Goal: Transaction & Acquisition: Purchase product/service

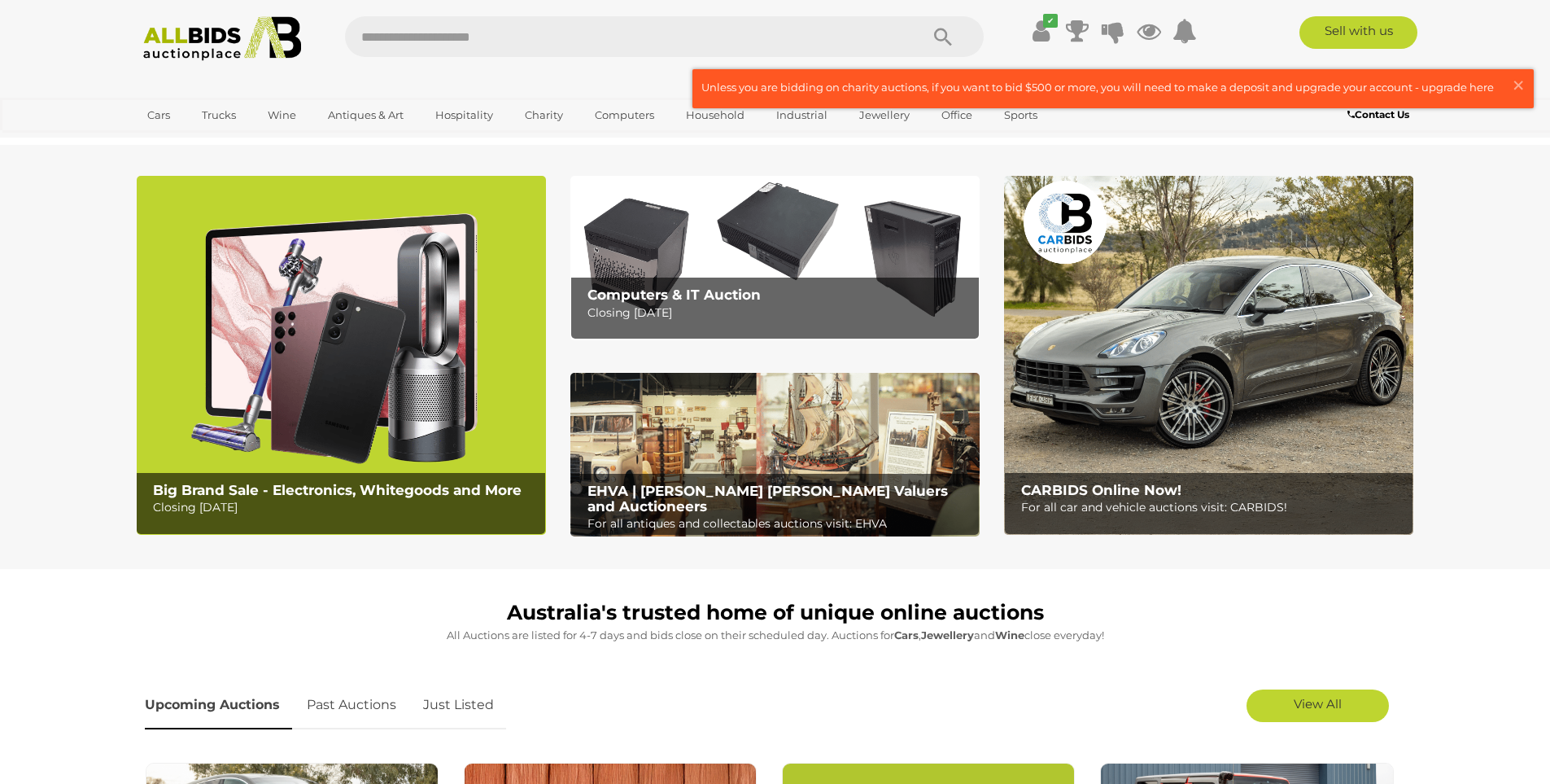
click at [661, 33] on input "text" at bounding box center [624, 36] width 558 height 40
type input "**********"
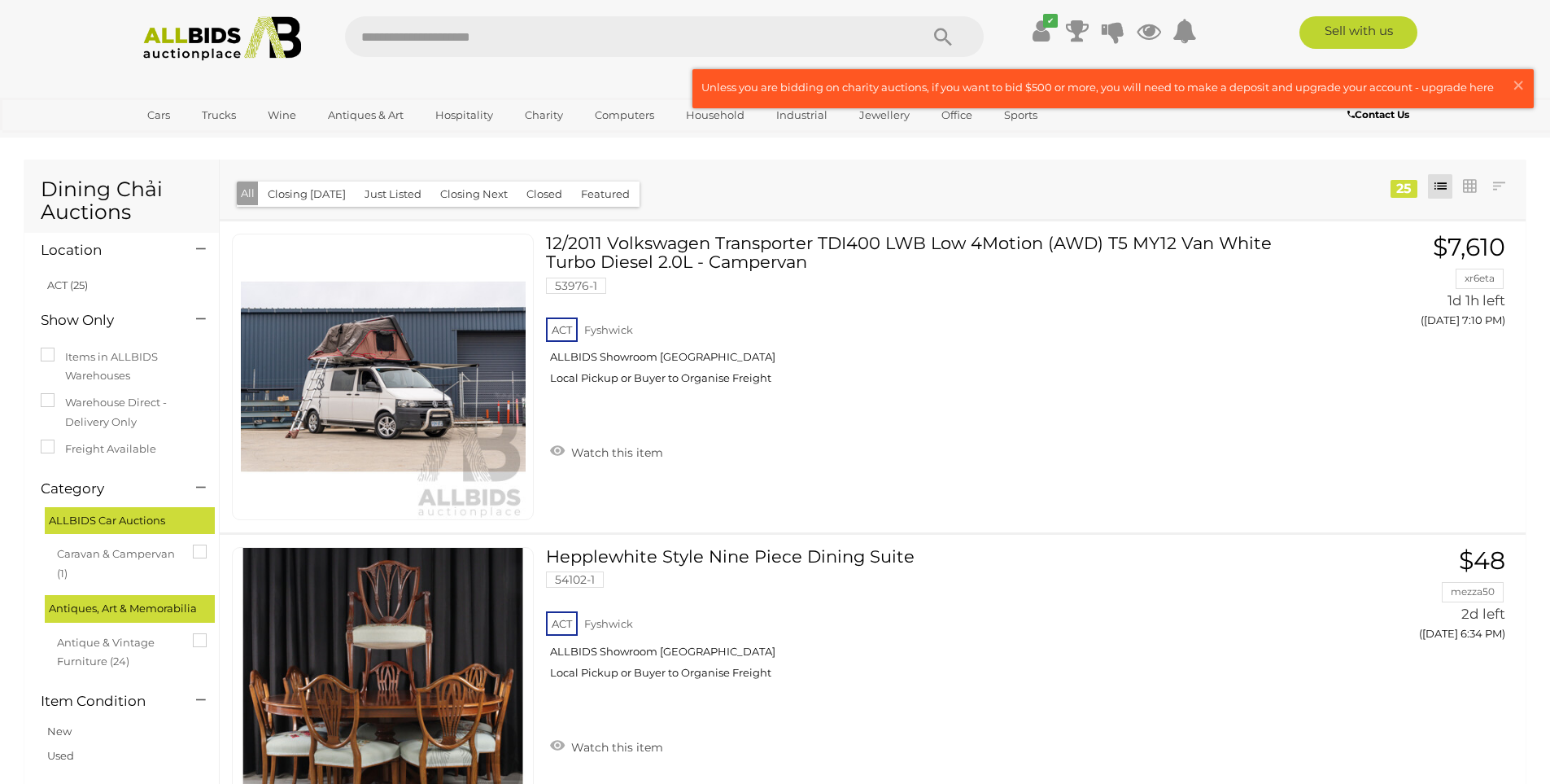
click at [502, 43] on input "text" at bounding box center [624, 36] width 558 height 40
type input "**********"
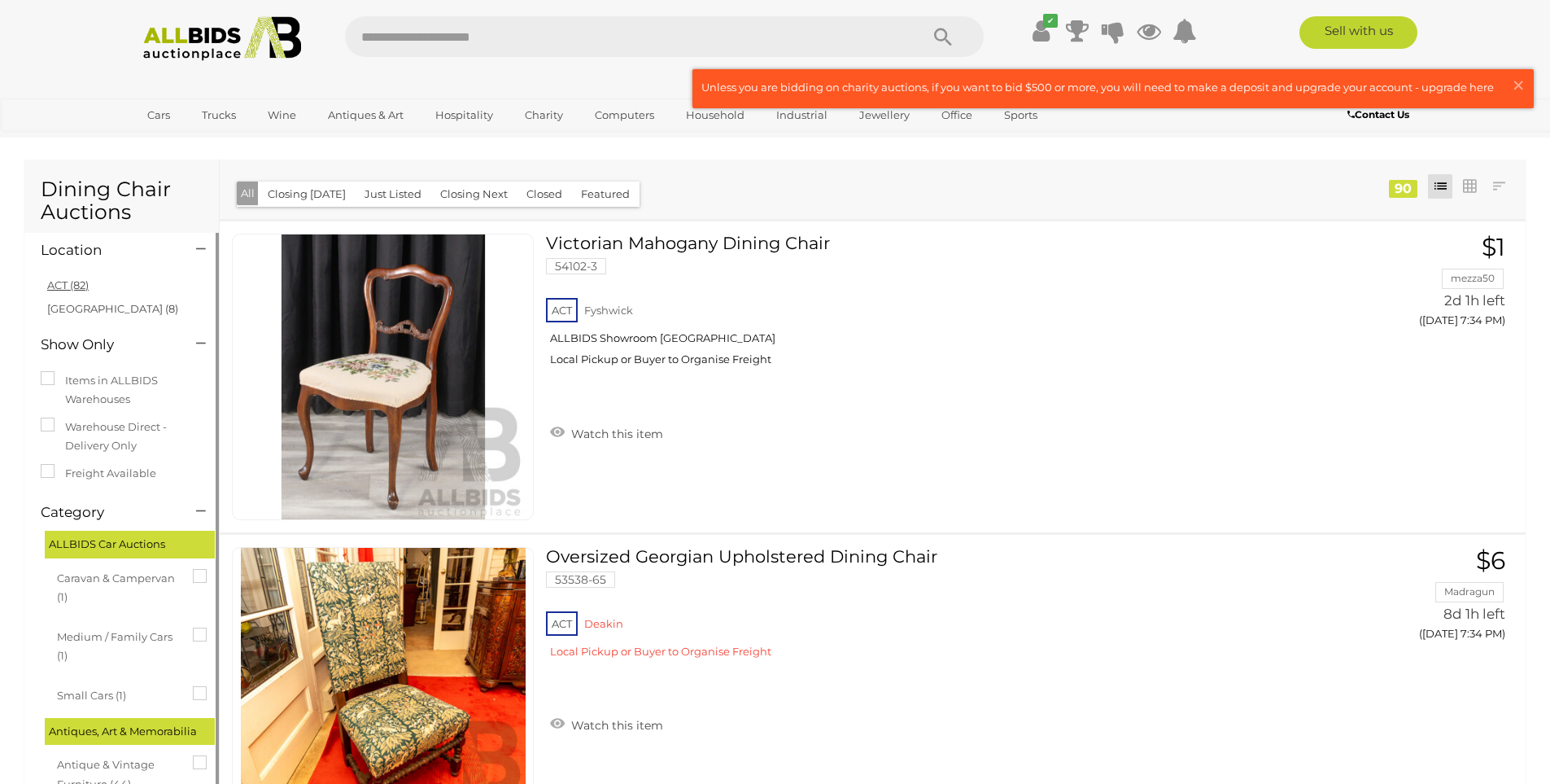
click at [78, 289] on link "ACT (82)" at bounding box center [68, 284] width 41 height 13
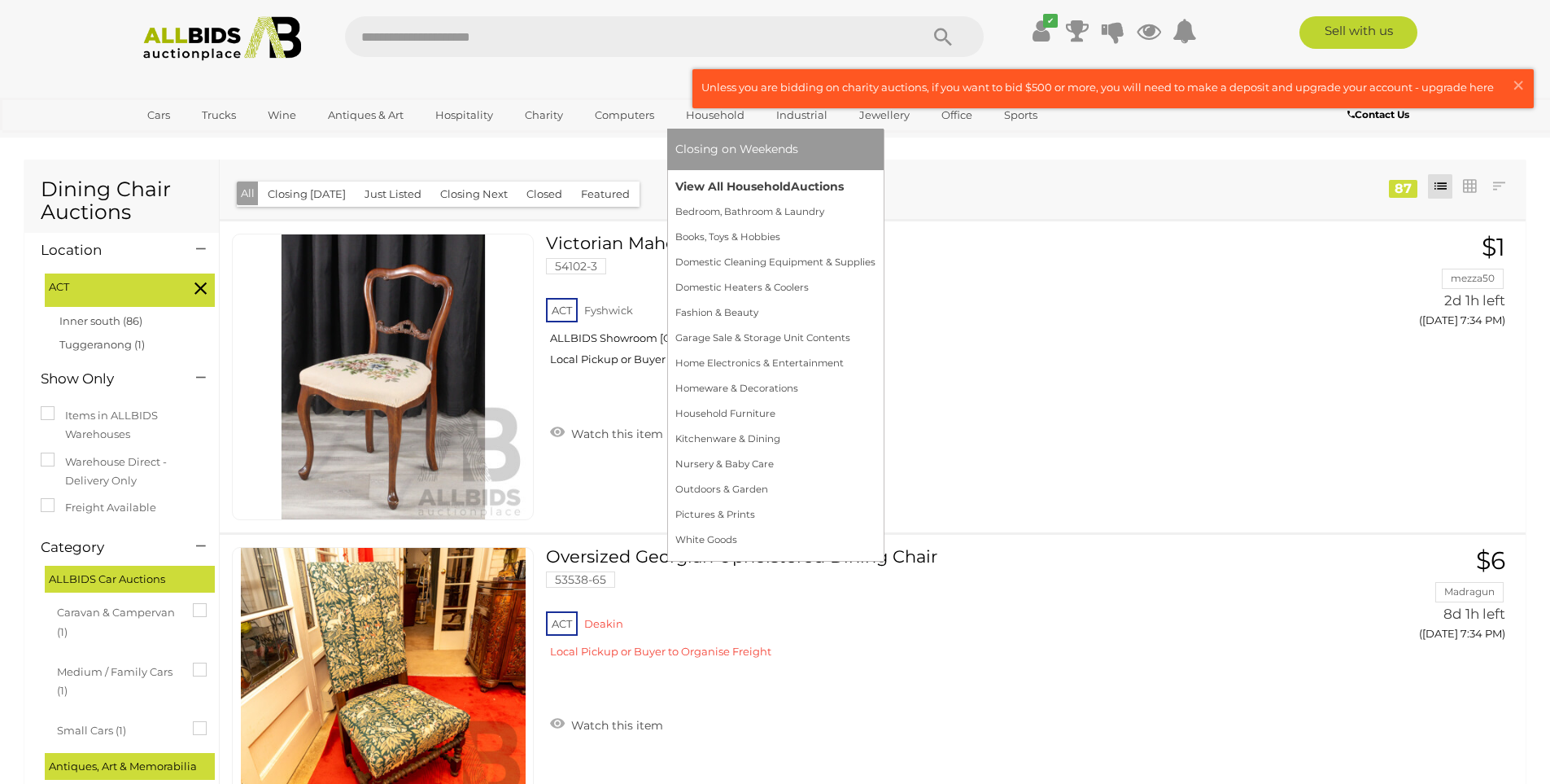
click at [724, 179] on link "View All Household Auctions" at bounding box center [775, 186] width 200 height 25
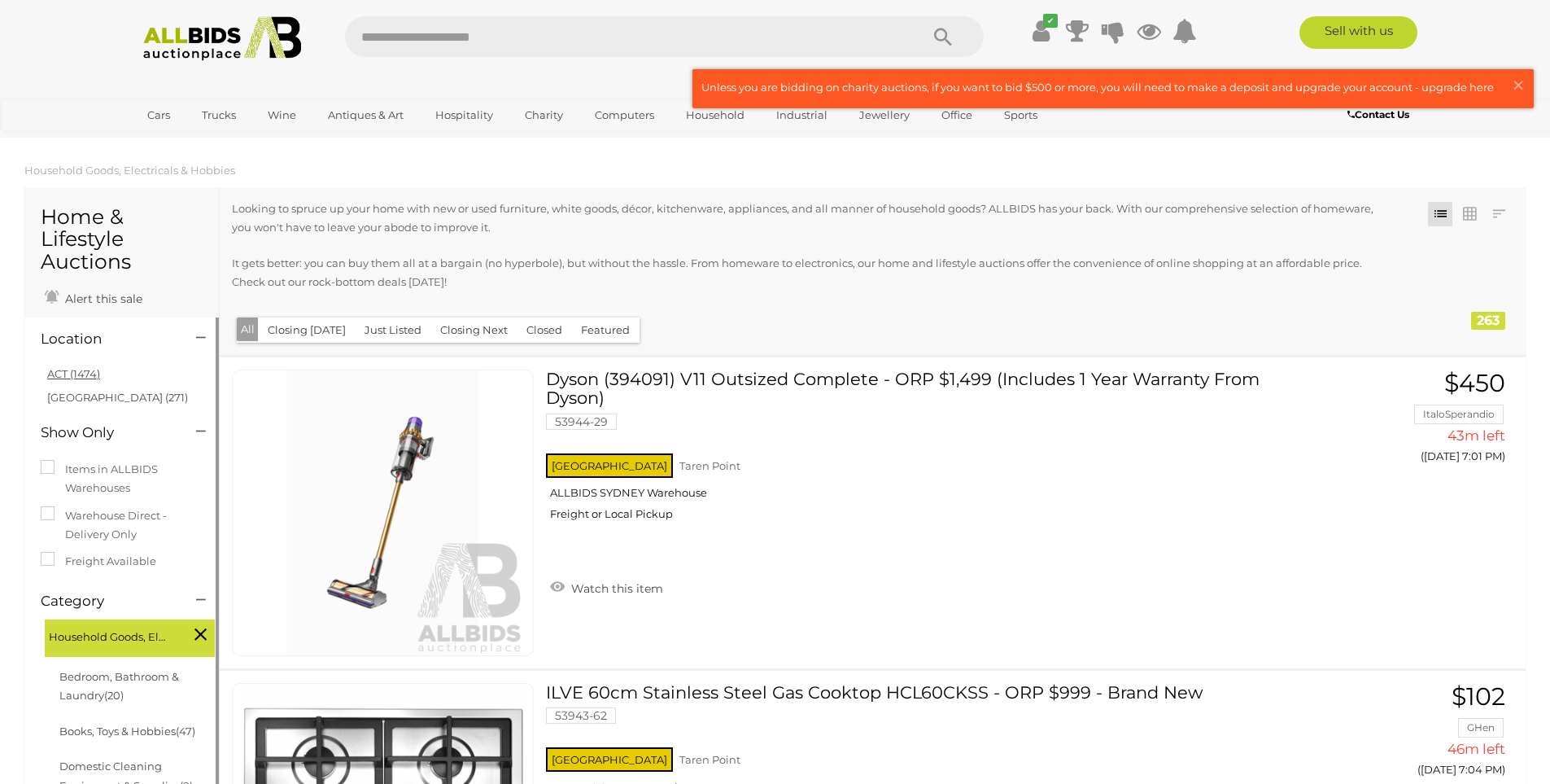
click at [69, 371] on link "ACT (1474)" at bounding box center [74, 373] width 53 height 13
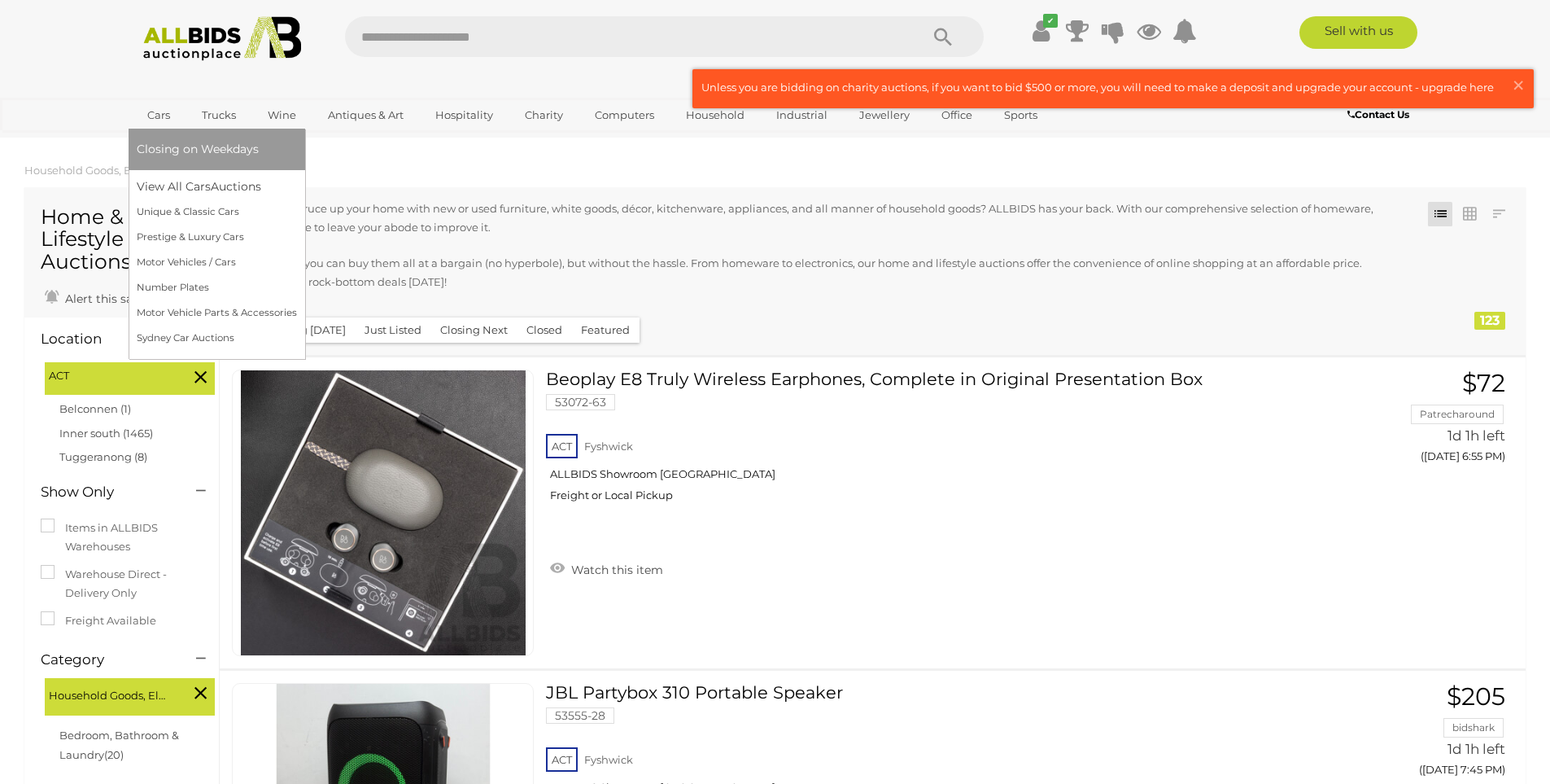
click at [155, 119] on link "Cars" at bounding box center [158, 114] width 44 height 27
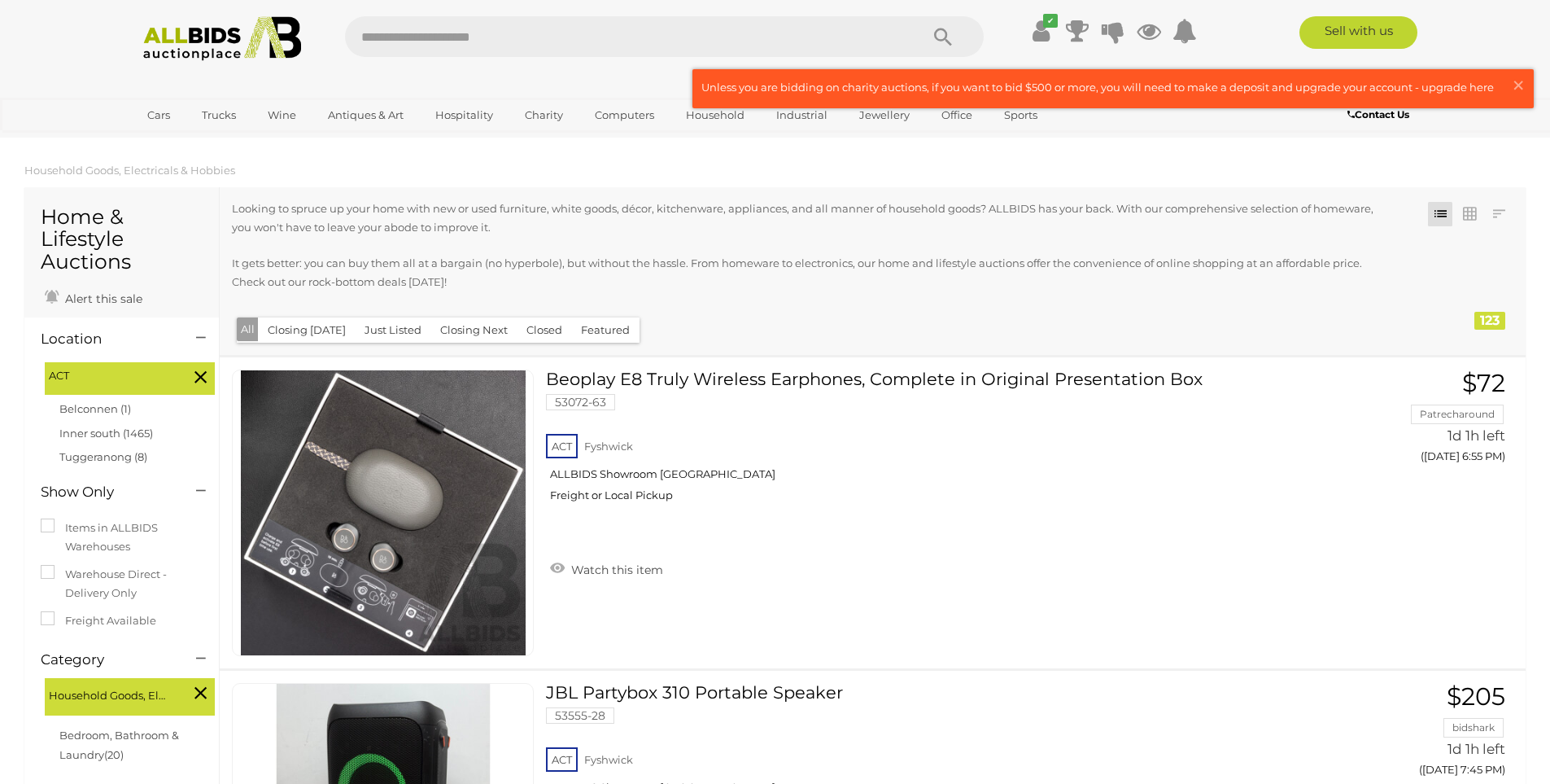
click at [210, 40] on img at bounding box center [222, 39] width 177 height 45
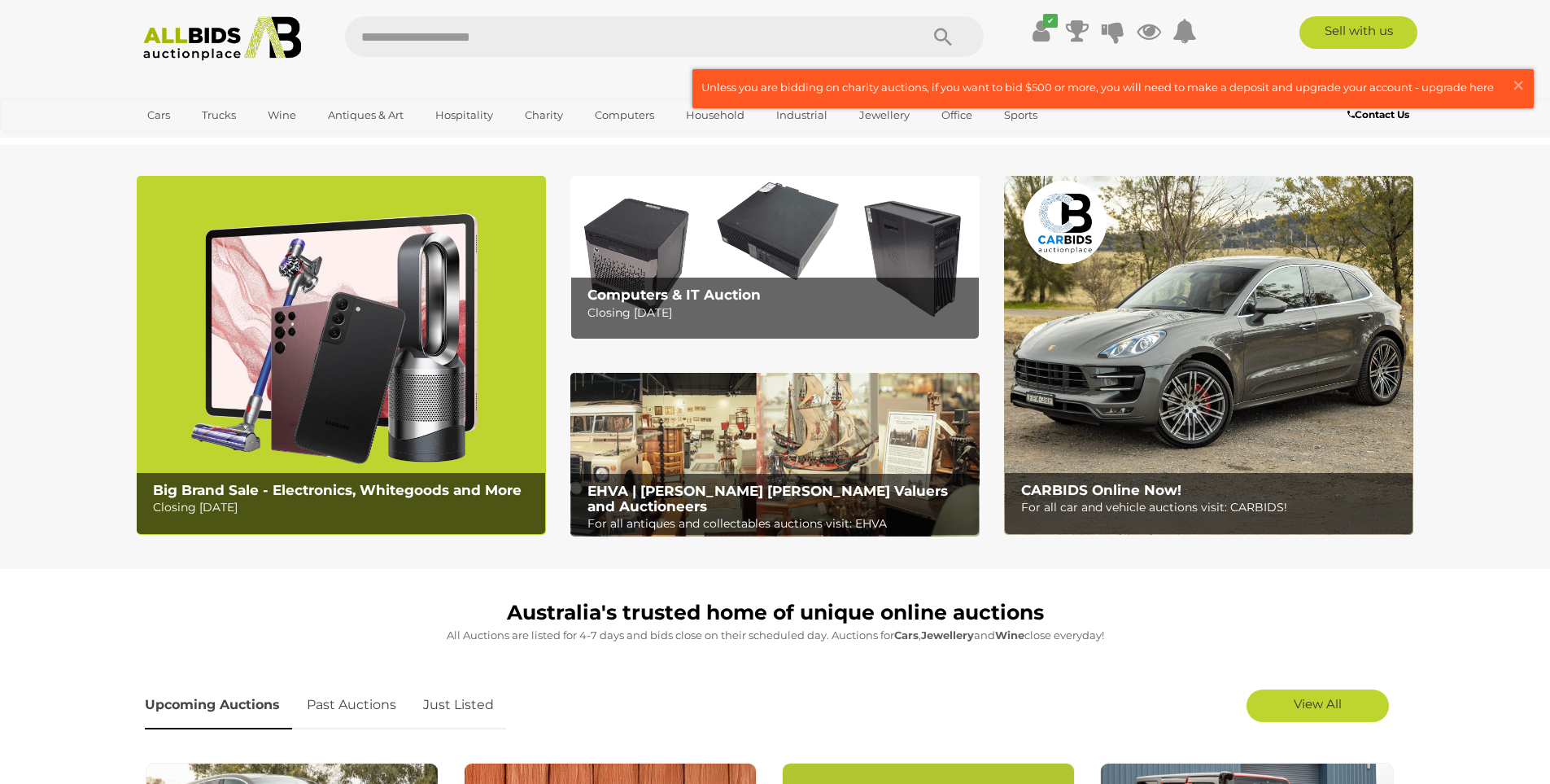
click at [310, 373] on img at bounding box center [341, 356] width 410 height 359
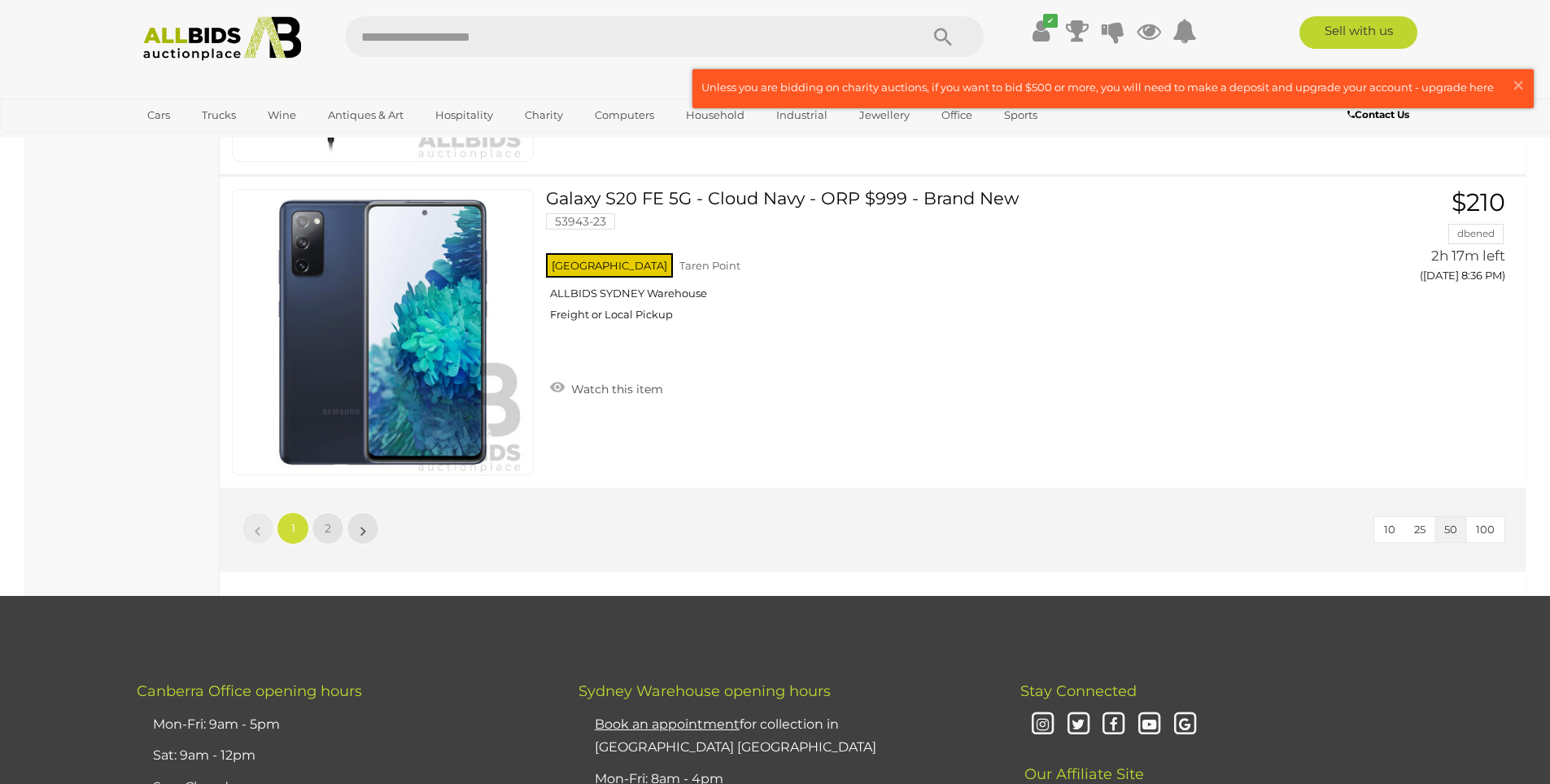
scroll to position [15525, 0]
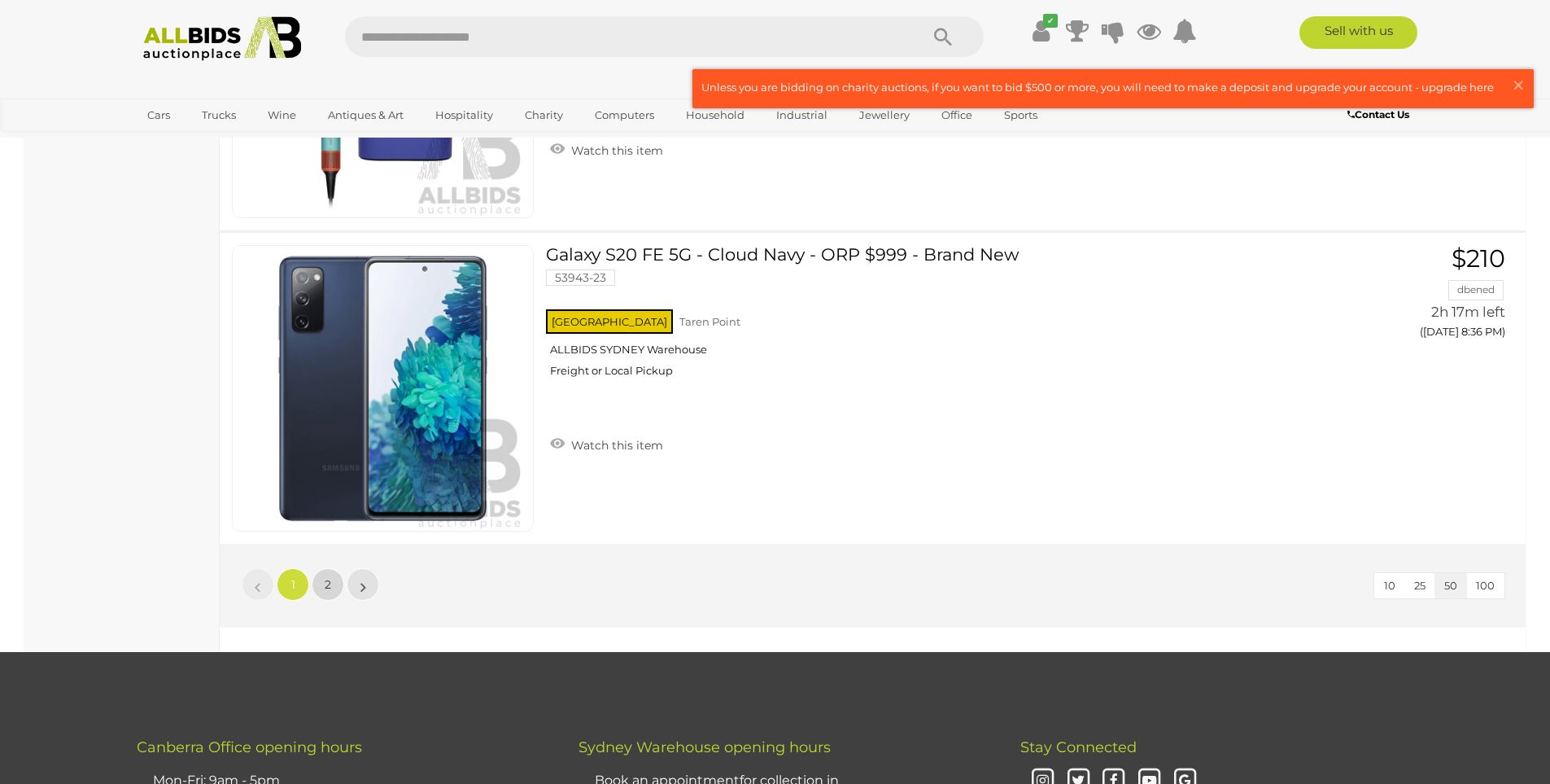
click at [331, 584] on link "2" at bounding box center [328, 585] width 33 height 33
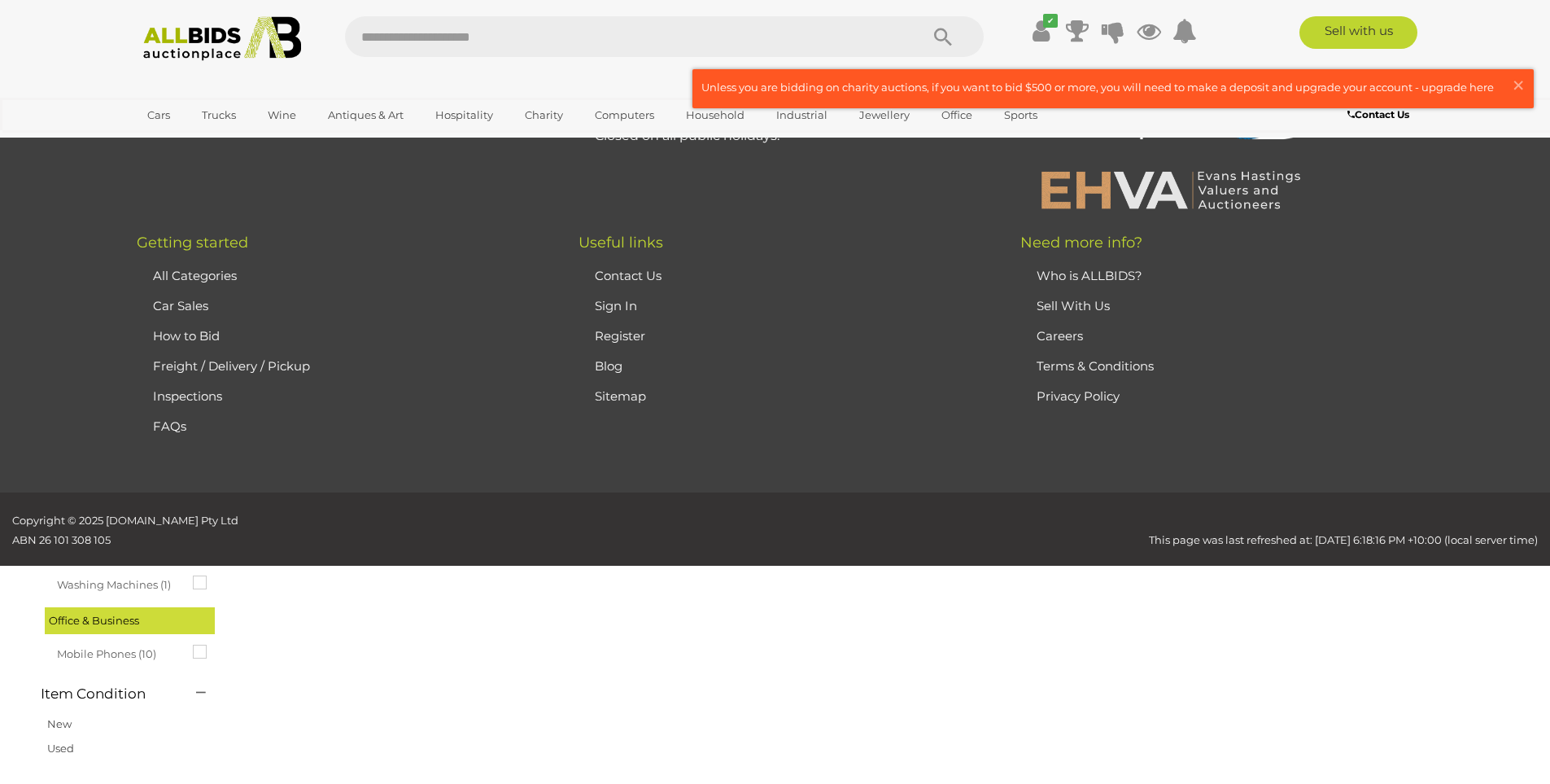
scroll to position [56, 0]
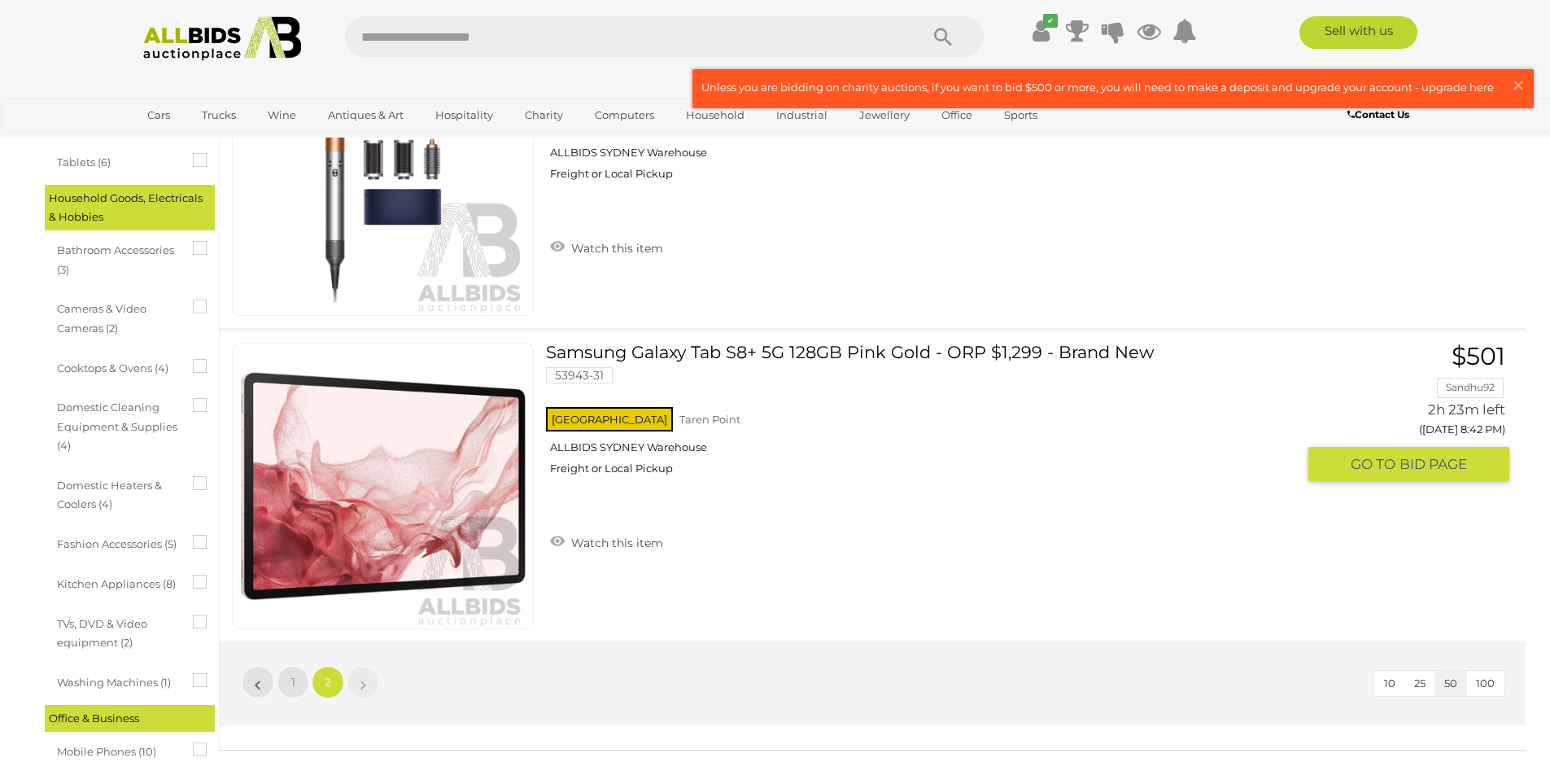
scroll to position [544, 0]
